Goal: Task Accomplishment & Management: Use online tool/utility

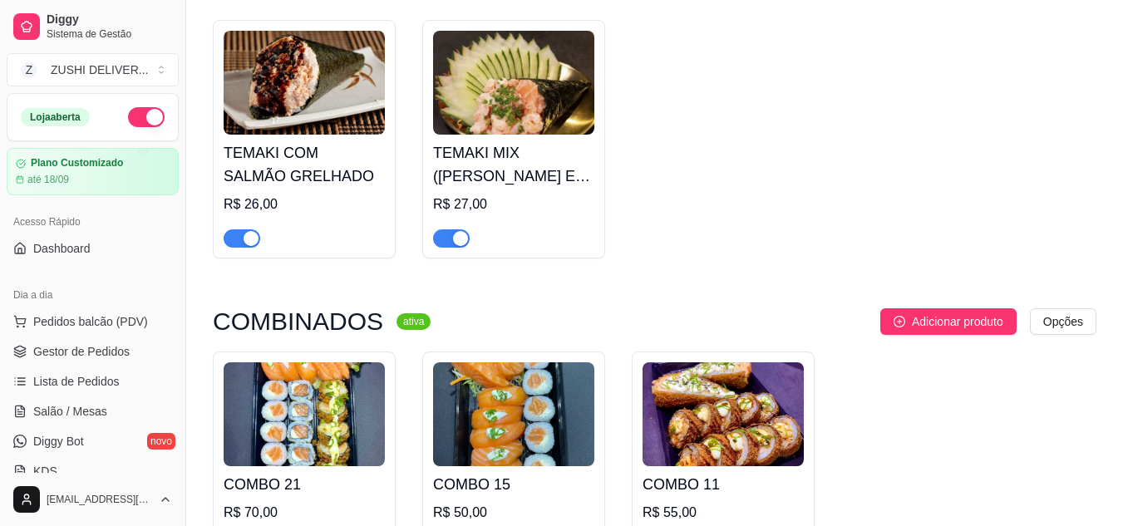
scroll to position [196, 0]
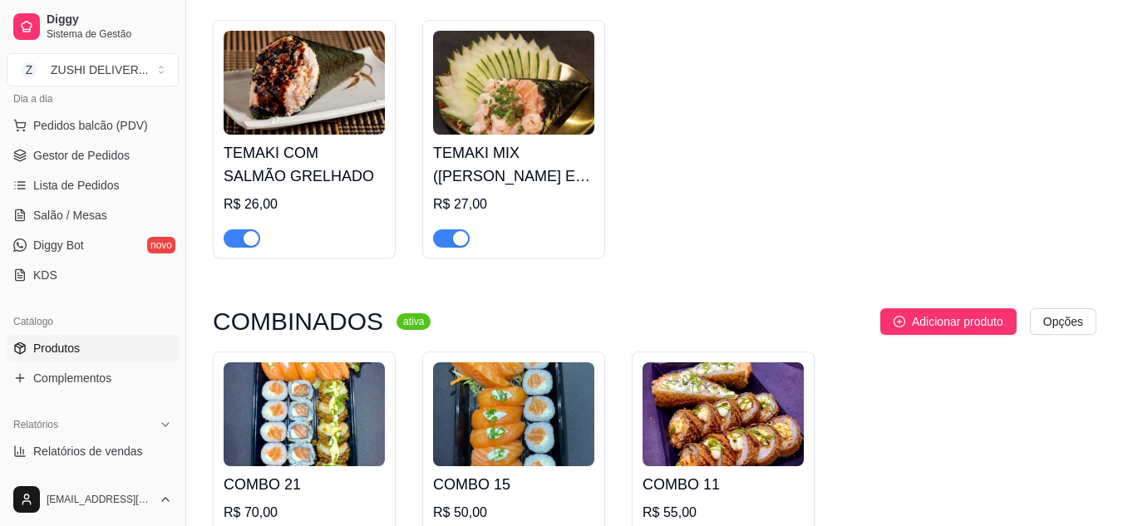
click at [776, 131] on div "[PERSON_NAME] PHILADELPHIA R$ 26,00 TEMAKI HOT SALMÃO R$ 30,00 TEMAKI HOT ROLL …" at bounding box center [655, 7] width 884 height 504
click at [838, 111] on div "[PERSON_NAME] PHILADELPHIA R$ 26,00 TEMAKI HOT SALMÃO R$ 30,00 TEMAKI HOT ROLL …" at bounding box center [655, 7] width 884 height 504
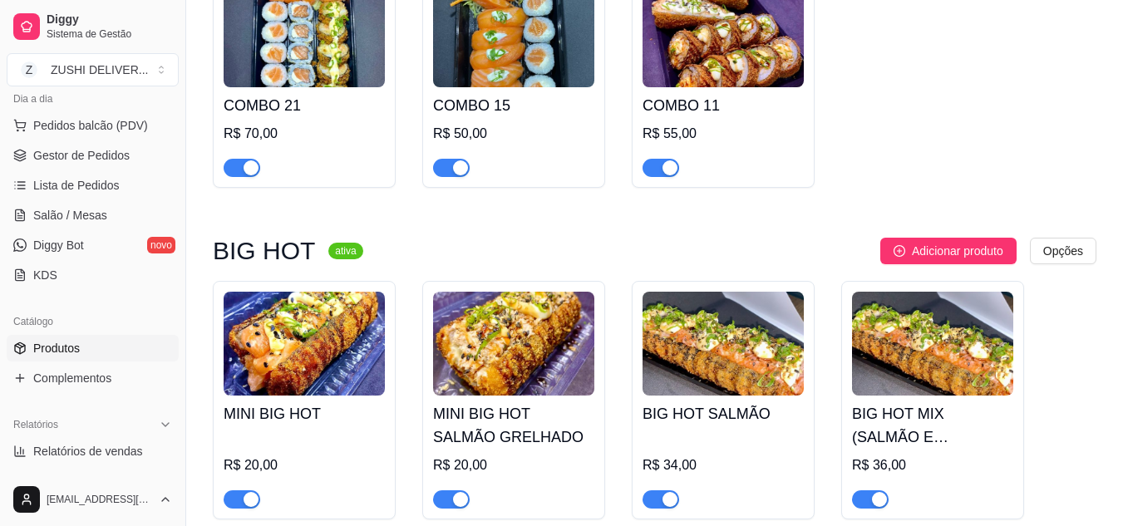
scroll to position [1862, 0]
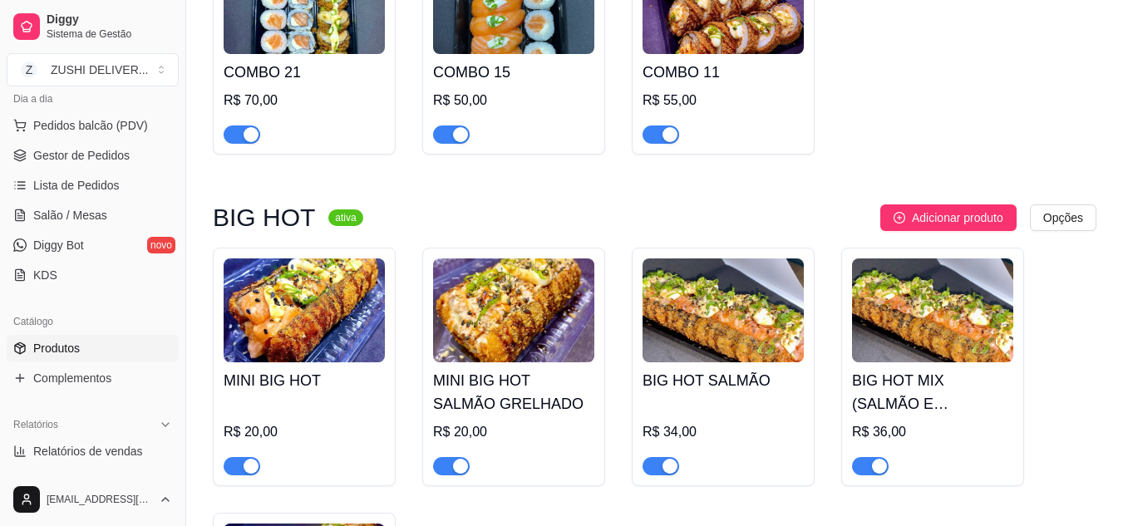
click at [1075, 348] on div "MINI BIG HOT R$ 20,00 MINI BIG HOT SALMÃO GRELHADO R$ 20,00 BIG HOT SALMÃO R$ 3…" at bounding box center [655, 500] width 884 height 504
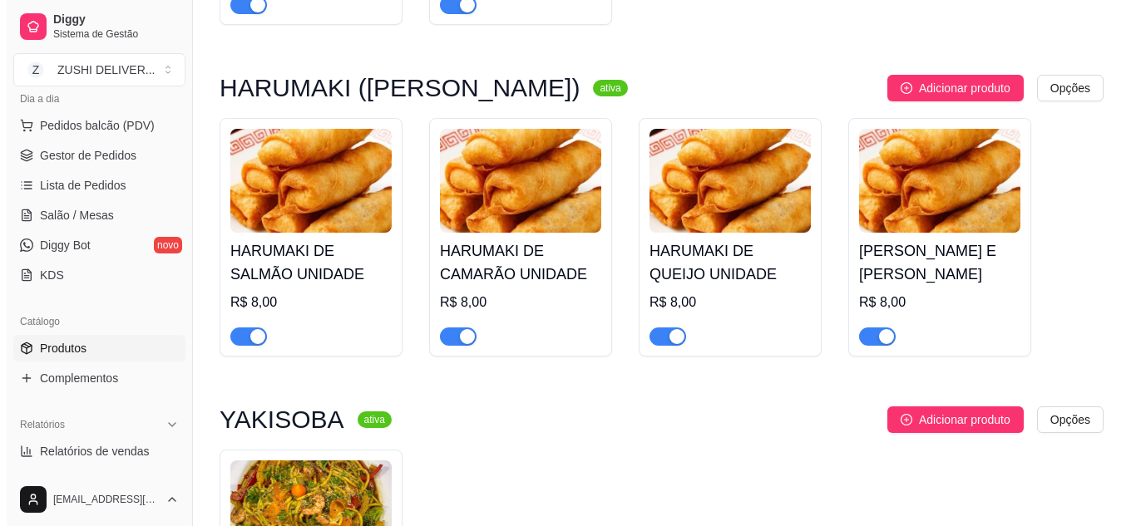
scroll to position [3226, 0]
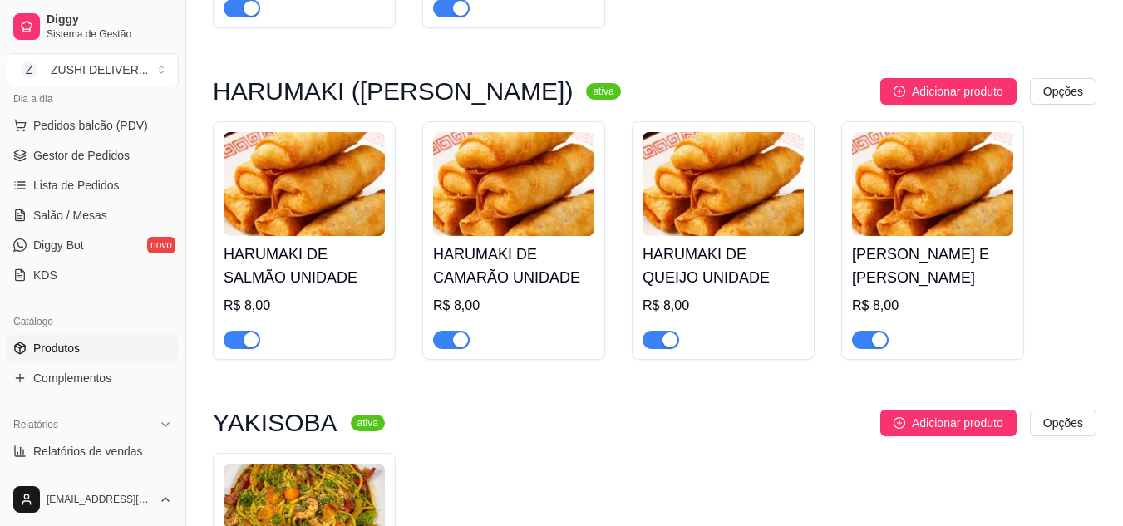
click at [309, 175] on img at bounding box center [304, 184] width 161 height 104
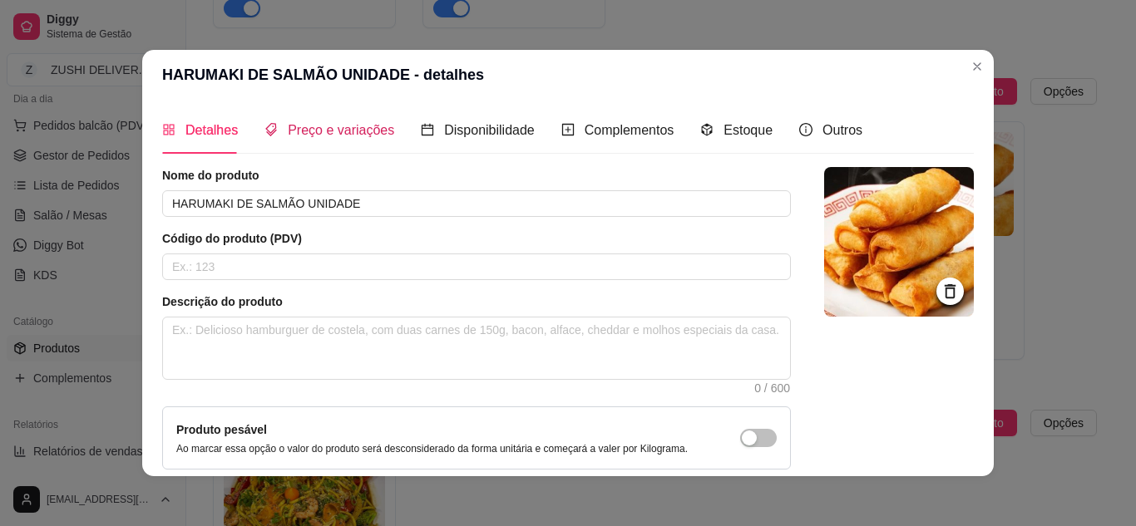
click at [334, 130] on span "Preço e variações" at bounding box center [341, 130] width 106 height 14
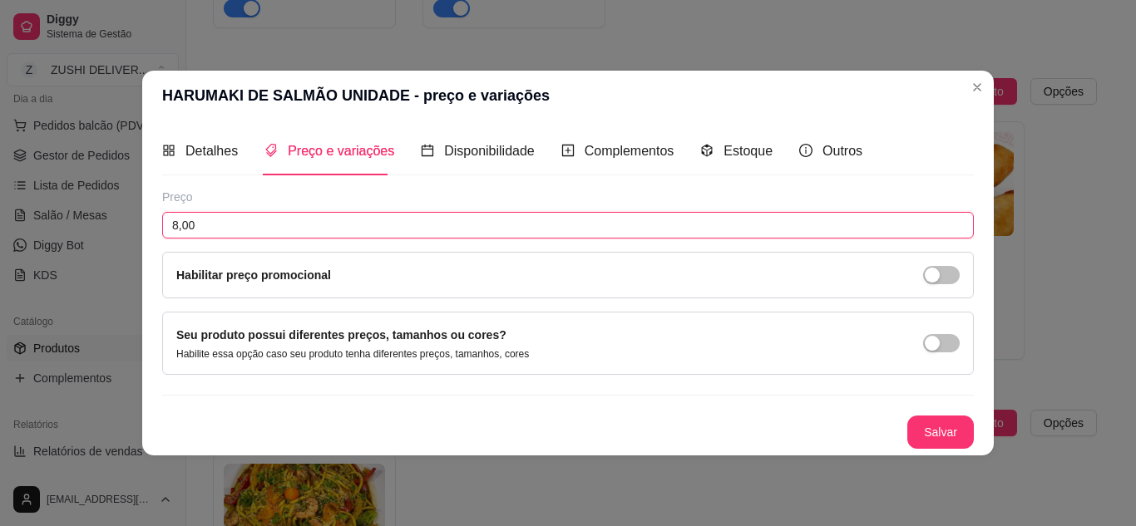
click at [257, 227] on input "8,00" at bounding box center [567, 225] width 811 height 27
type input "16,00"
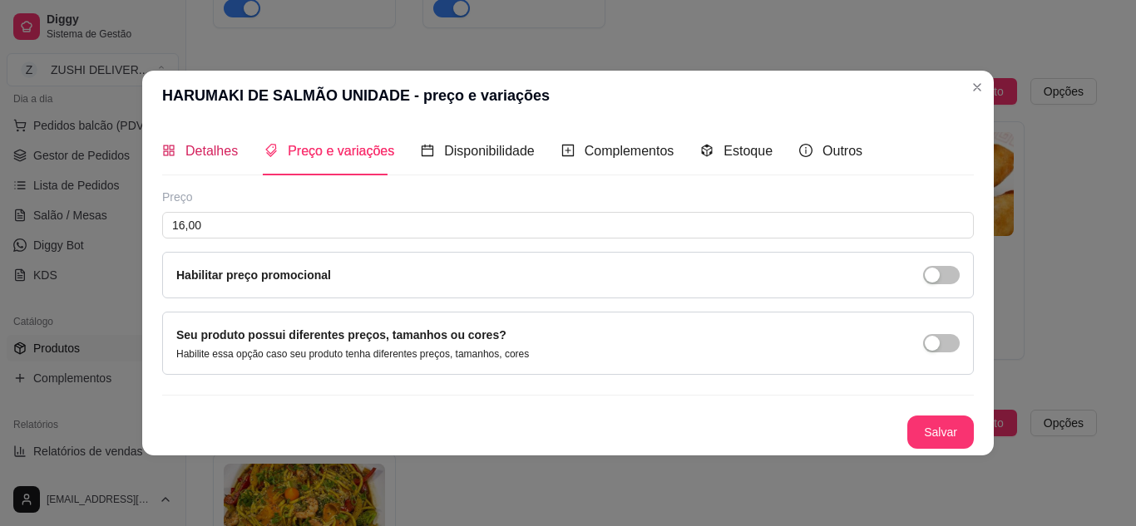
click at [216, 150] on span "Detalhes" at bounding box center [211, 151] width 52 height 14
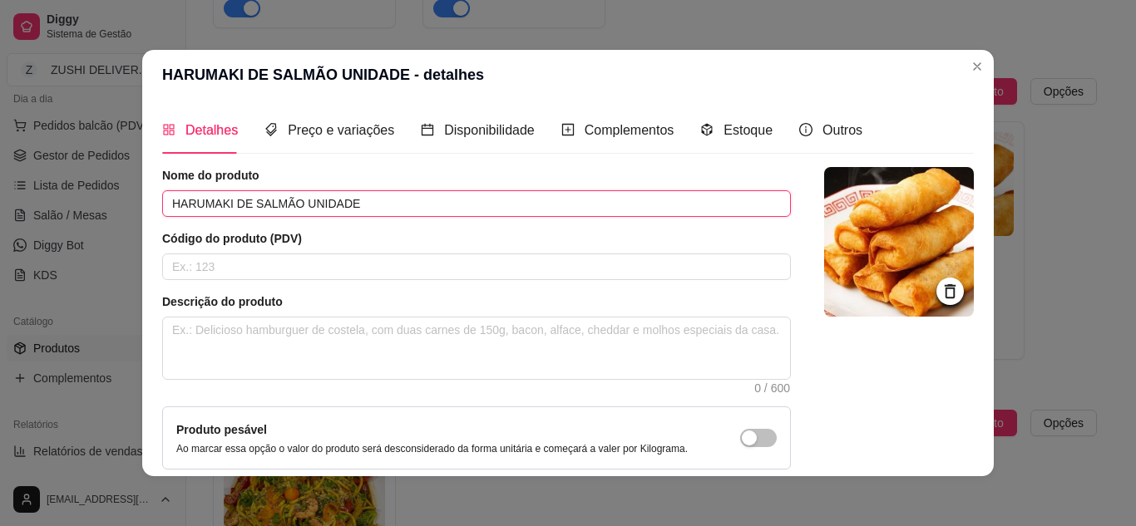
click at [296, 201] on input "HARUMAKI DE SALMÃO UNIDADE" at bounding box center [476, 203] width 629 height 27
type input "HARUMAKI DE SALMÃO 2 UNIDADES"
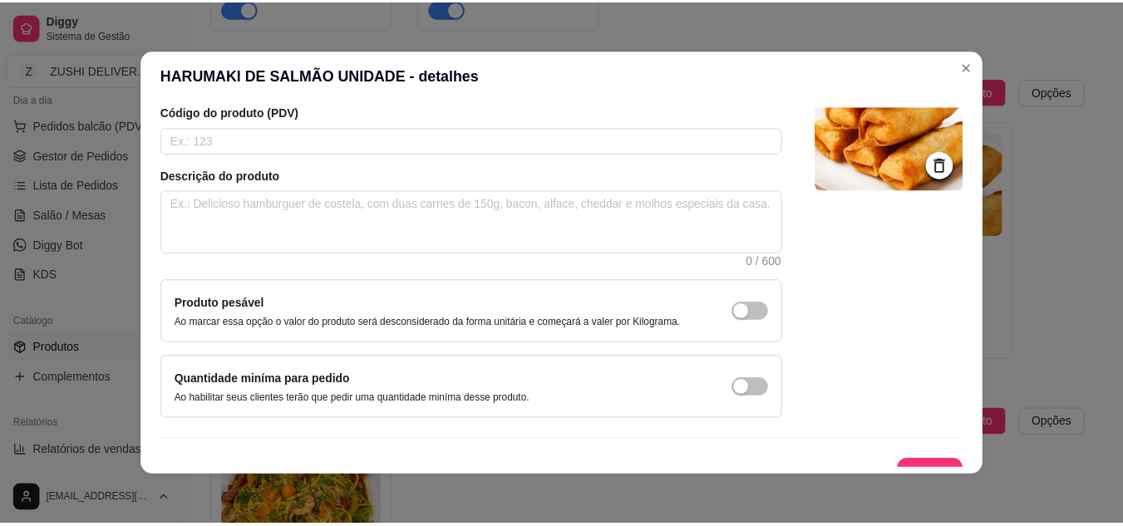
scroll to position [150, 0]
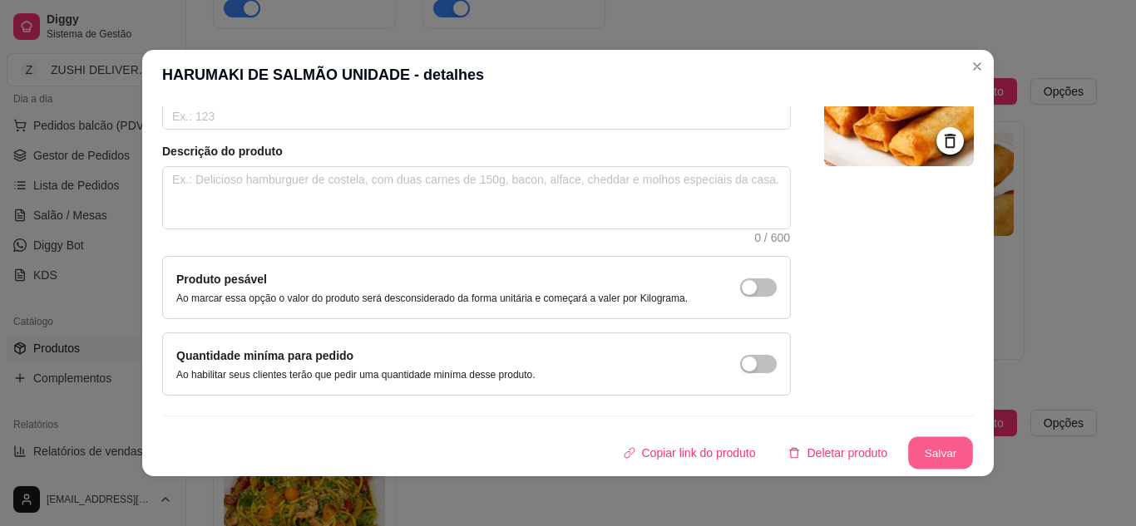
click at [925, 450] on button "Salvar" at bounding box center [940, 453] width 65 height 32
